Goal: Check status: Check status

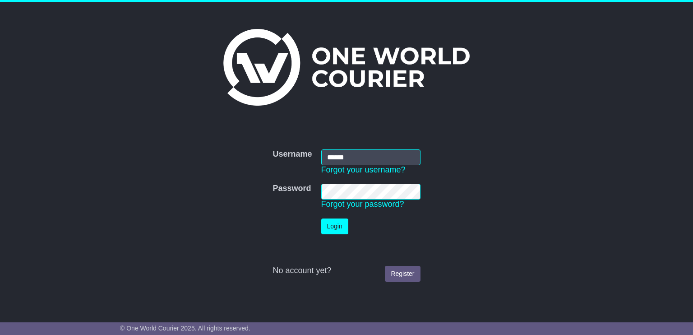
type input "******"
click at [340, 226] on button "Login" at bounding box center [334, 226] width 27 height 16
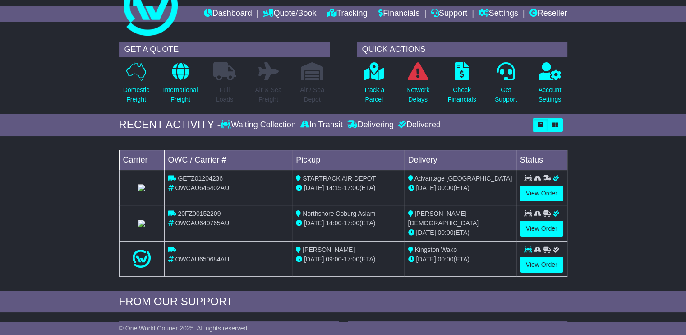
scroll to position [29, 0]
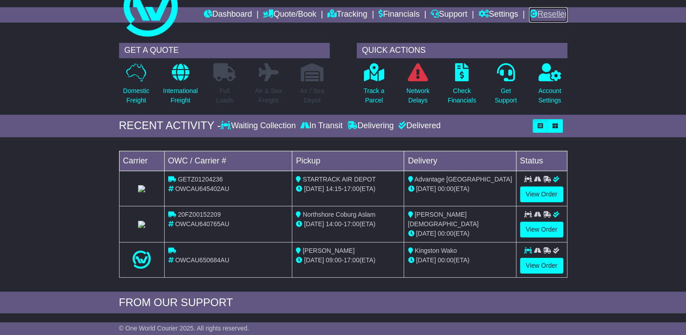
click at [543, 16] on link "Reseller" at bounding box center [548, 14] width 38 height 15
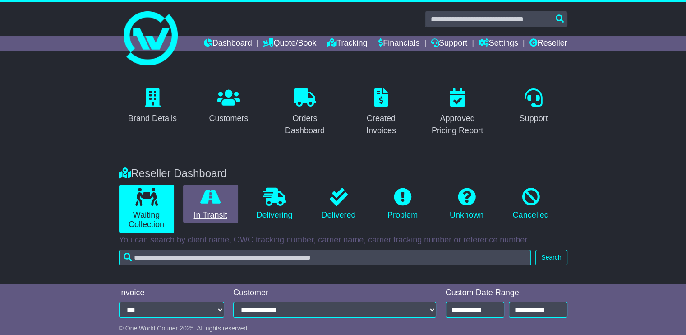
scroll to position [74, 0]
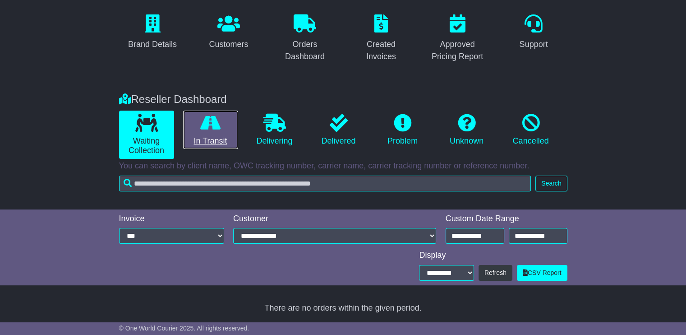
click at [205, 126] on icon at bounding box center [210, 123] width 20 height 18
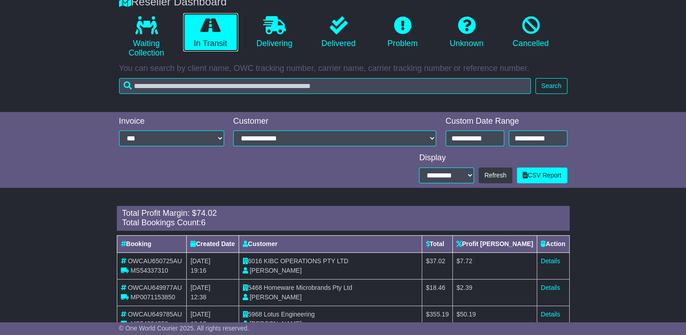
scroll to position [171, 0]
click at [275, 51] on li "Delivering" at bounding box center [275, 37] width 64 height 48
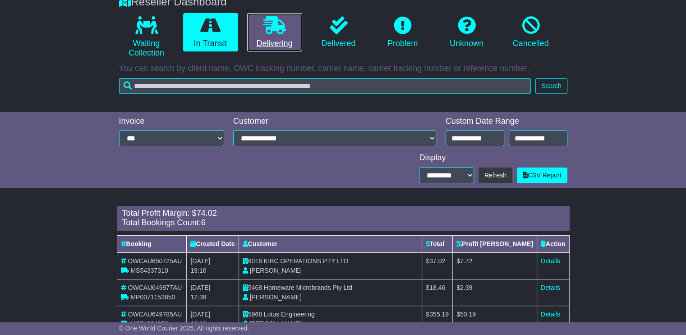
click at [271, 43] on link "Delivering" at bounding box center [274, 32] width 55 height 39
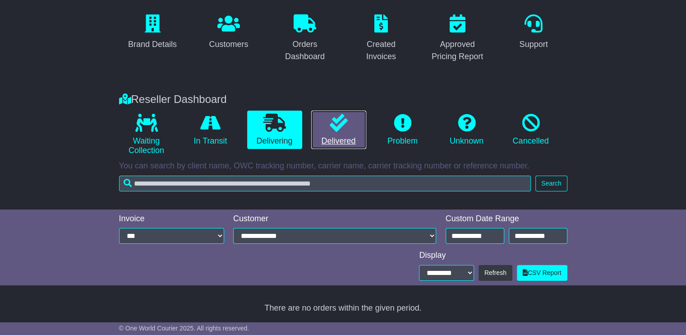
click at [328, 128] on link "Delivered" at bounding box center [338, 130] width 55 height 39
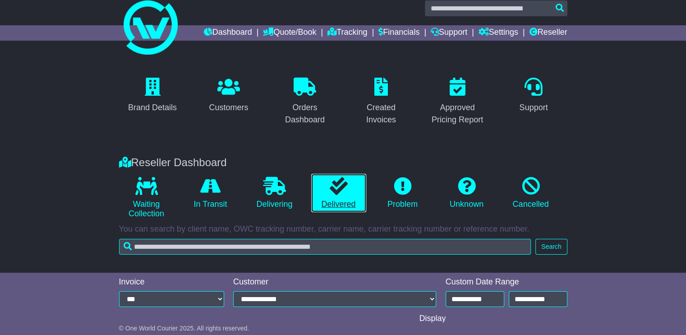
scroll to position [4, 0]
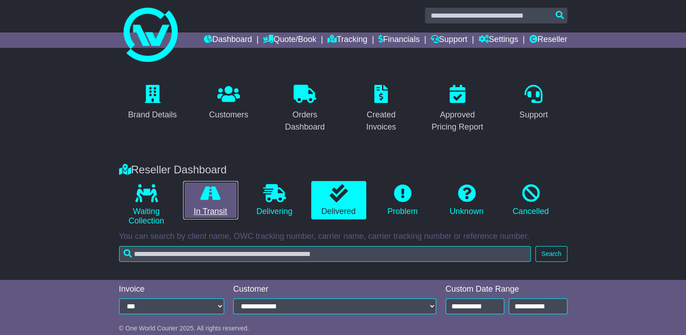
click at [207, 194] on icon at bounding box center [210, 193] width 20 height 18
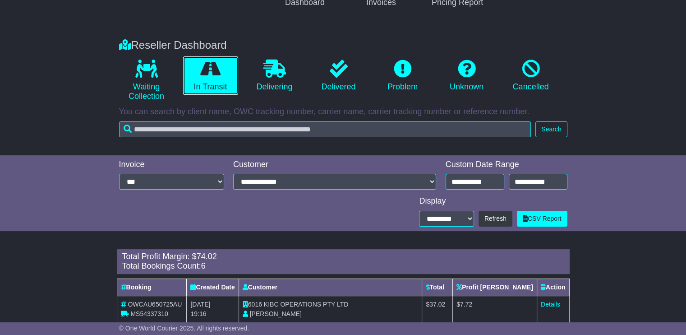
scroll to position [0, 0]
